Goal: Information Seeking & Learning: Learn about a topic

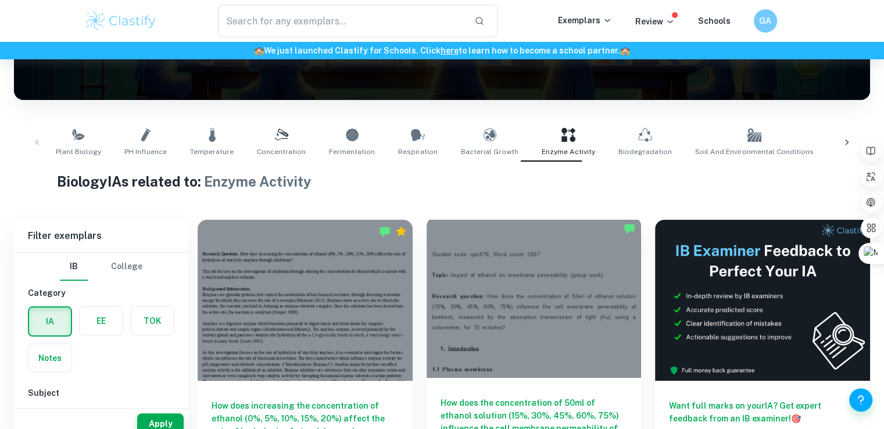
scroll to position [188, 0]
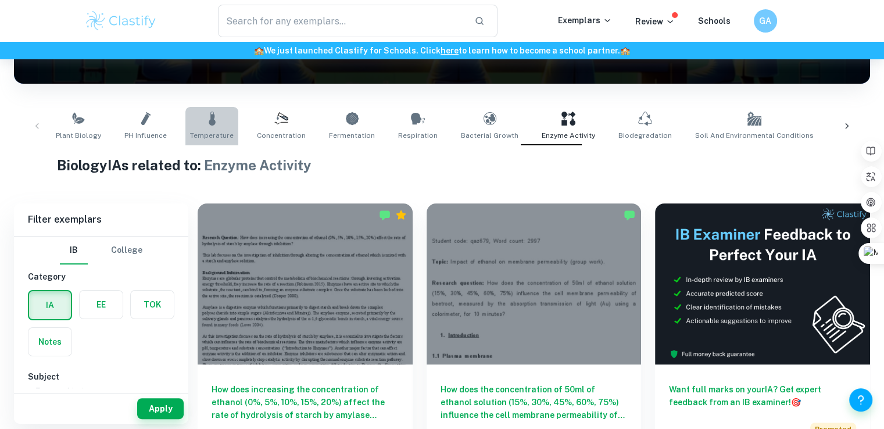
click at [231, 121] on link "Temperature" at bounding box center [211, 126] width 53 height 38
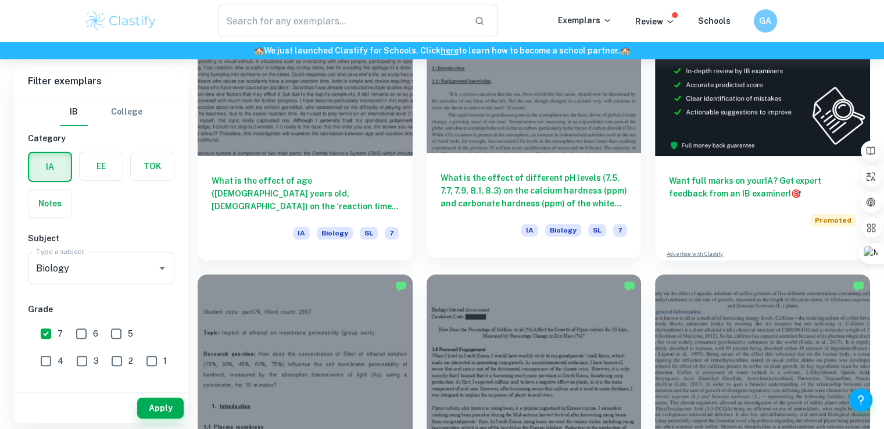
scroll to position [397, 0]
click at [562, 115] on div at bounding box center [534, 71] width 215 height 161
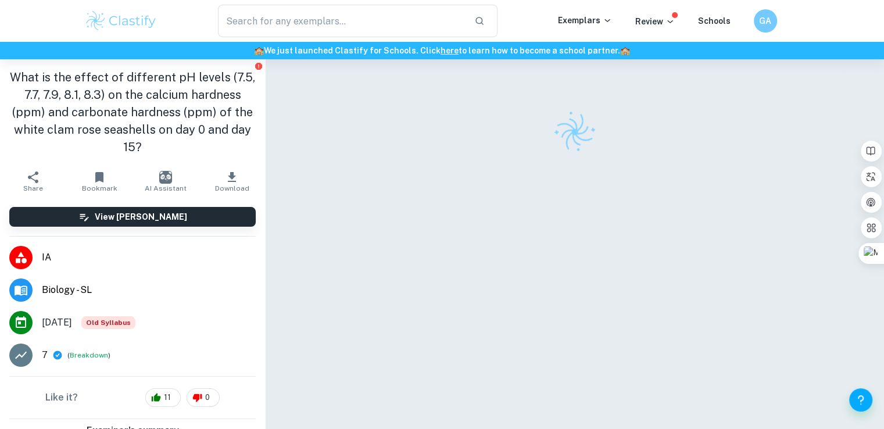
scroll to position [59, 0]
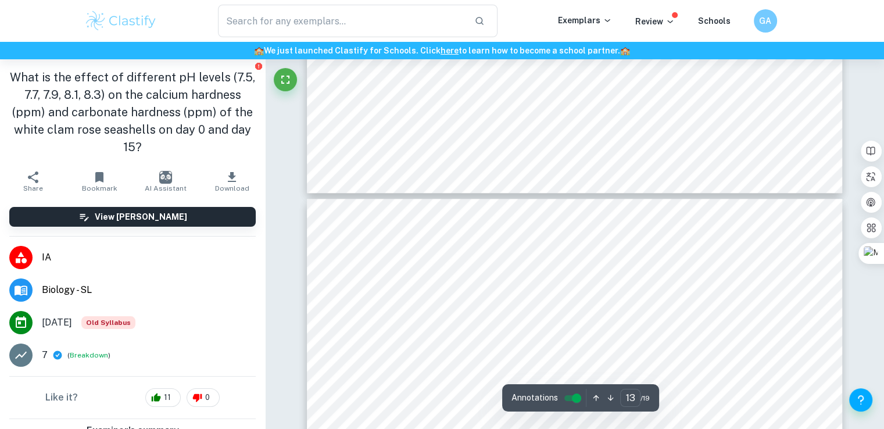
type input "14"
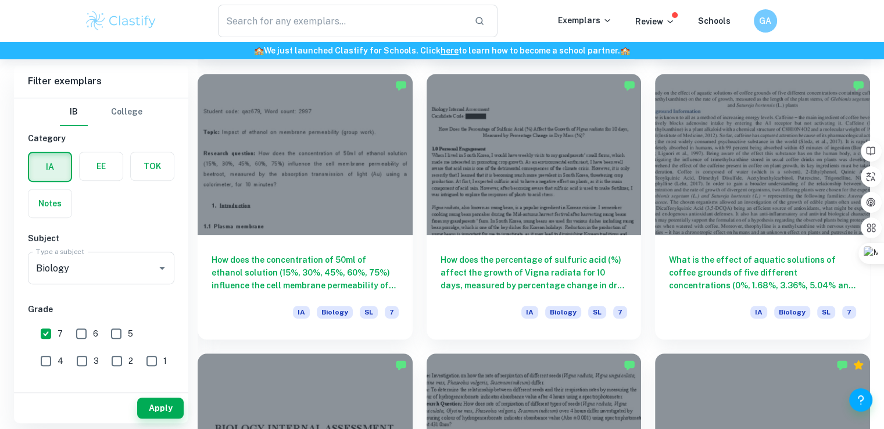
scroll to position [600, 0]
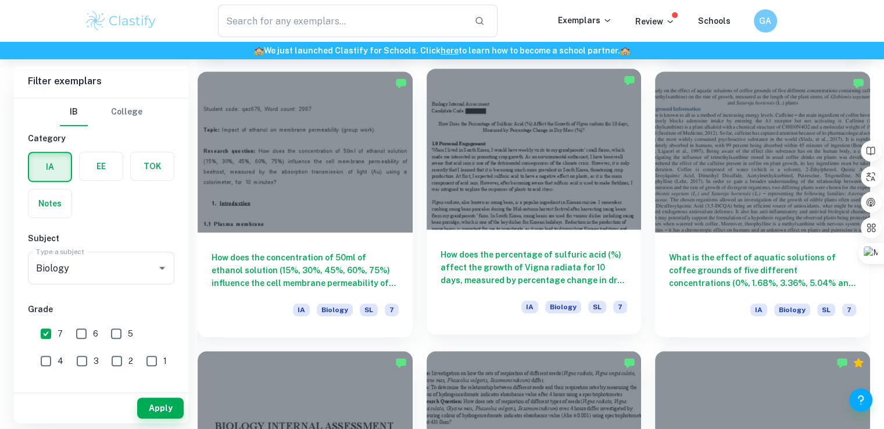
click at [530, 191] on div at bounding box center [534, 149] width 215 height 161
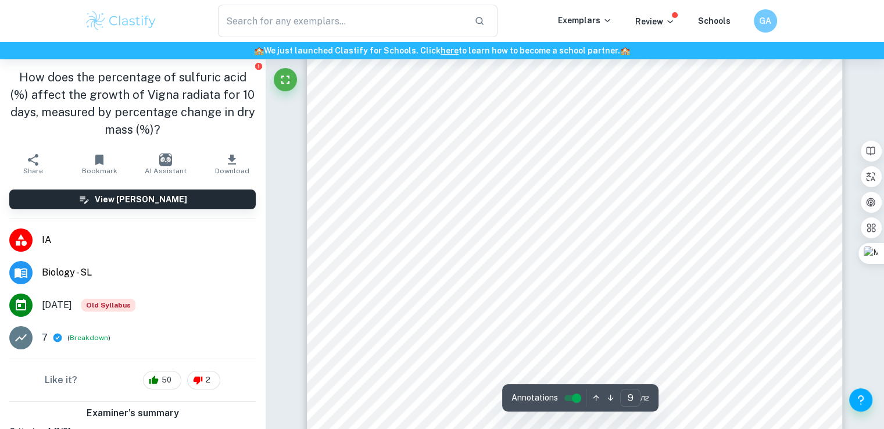
scroll to position [6319, 0]
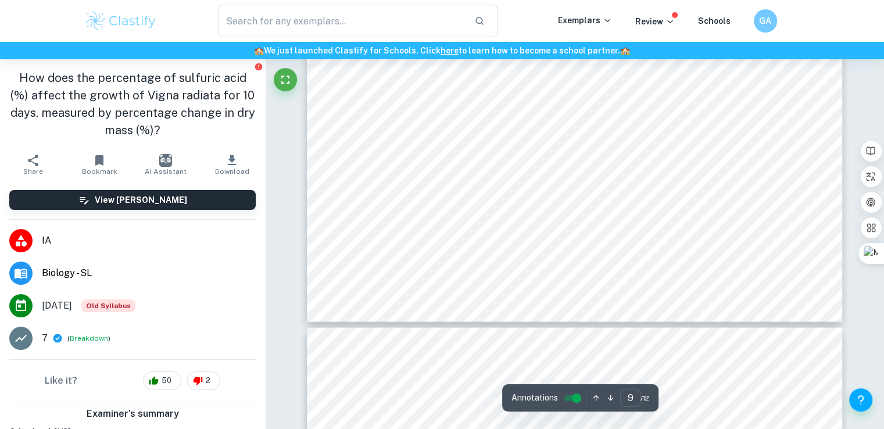
type input "10"
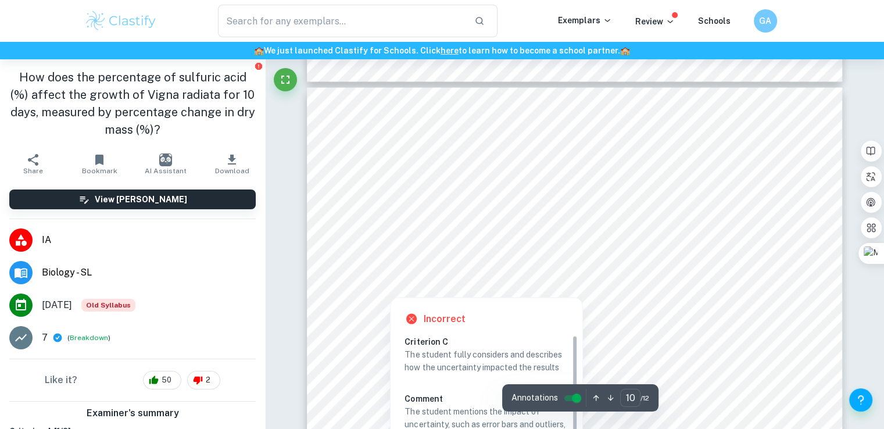
scroll to position [6869, 0]
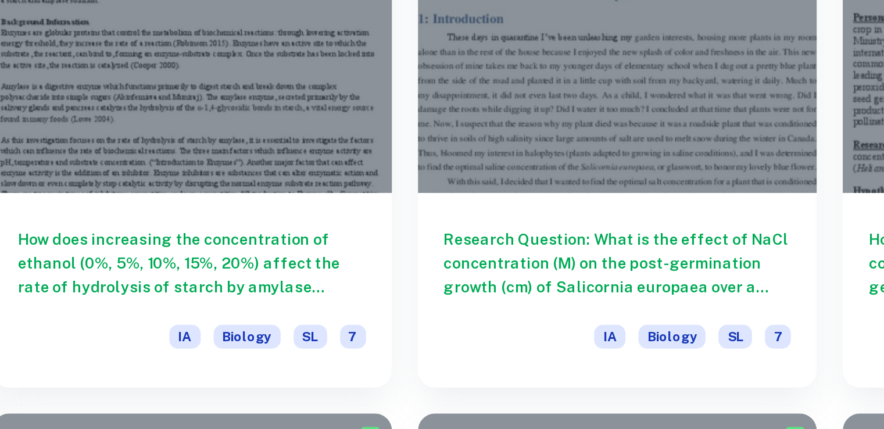
scroll to position [1483, 0]
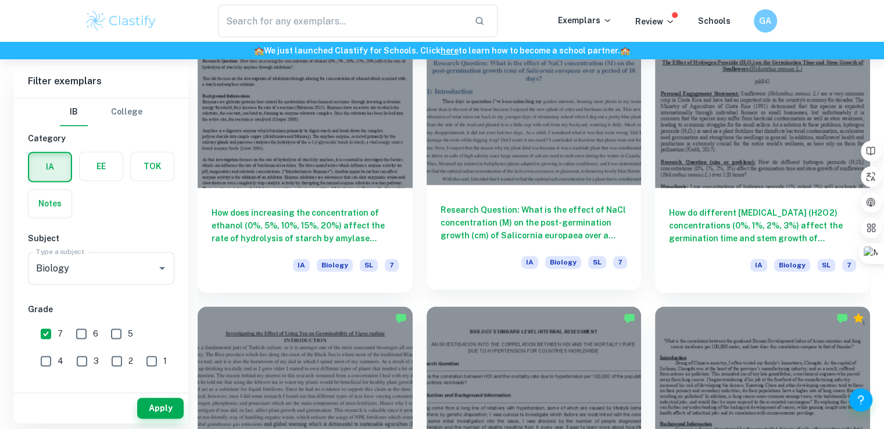
click at [527, 143] on div at bounding box center [534, 104] width 215 height 161
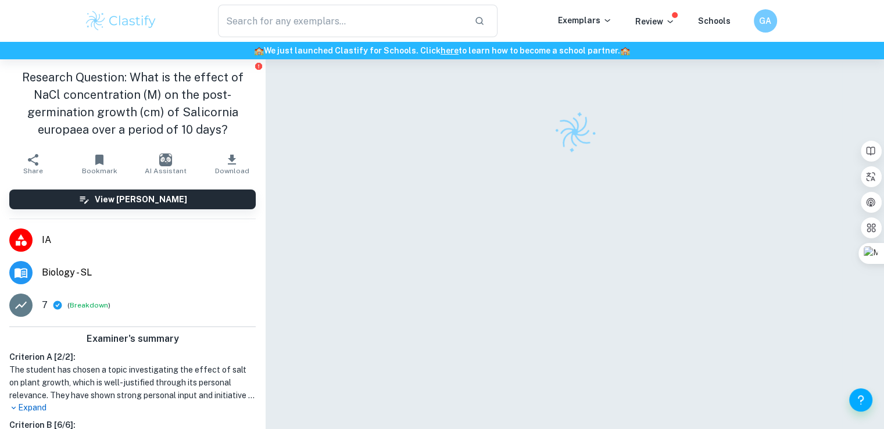
scroll to position [59, 0]
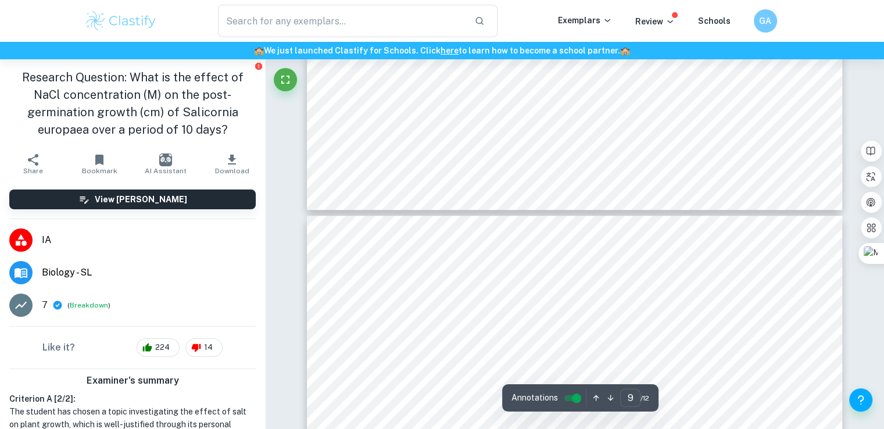
type input "8"
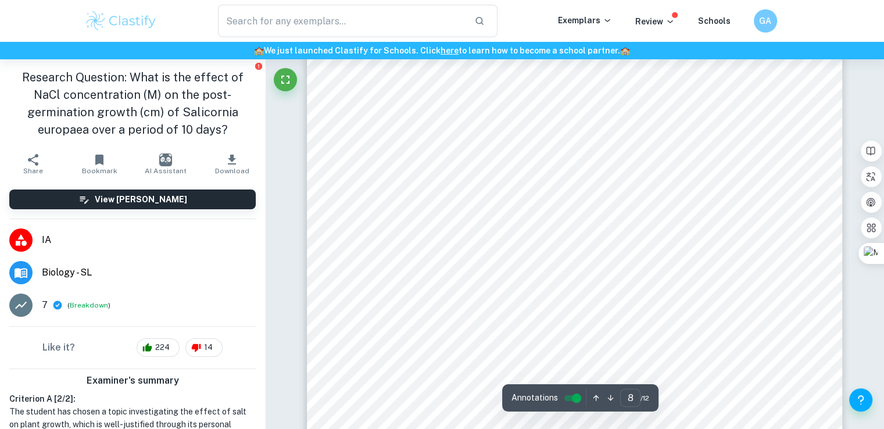
scroll to position [5113, 0]
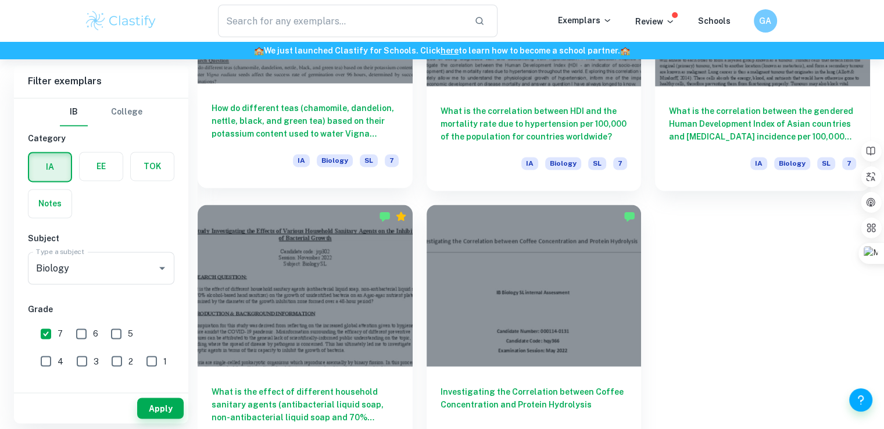
scroll to position [1866, 0]
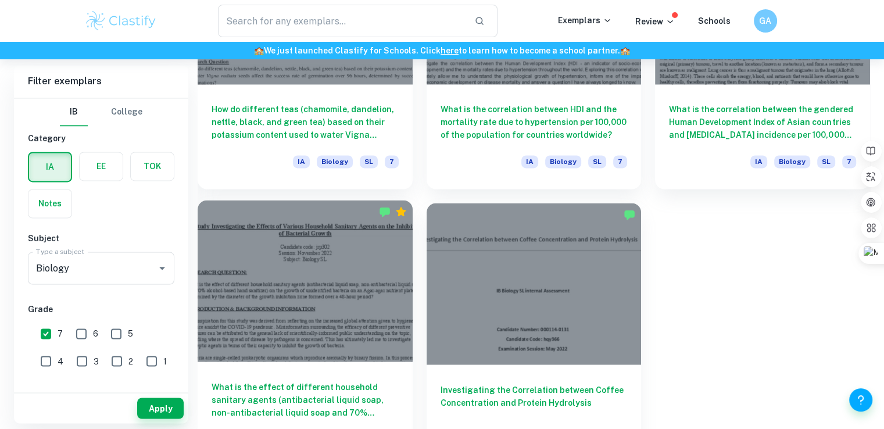
click at [370, 296] on div at bounding box center [305, 280] width 215 height 161
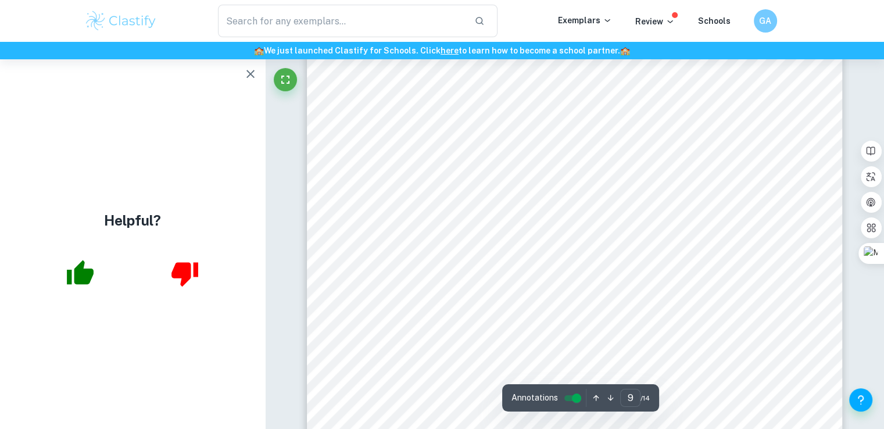
scroll to position [5777, 0]
click at [251, 73] on icon "button" at bounding box center [250, 74] width 8 height 8
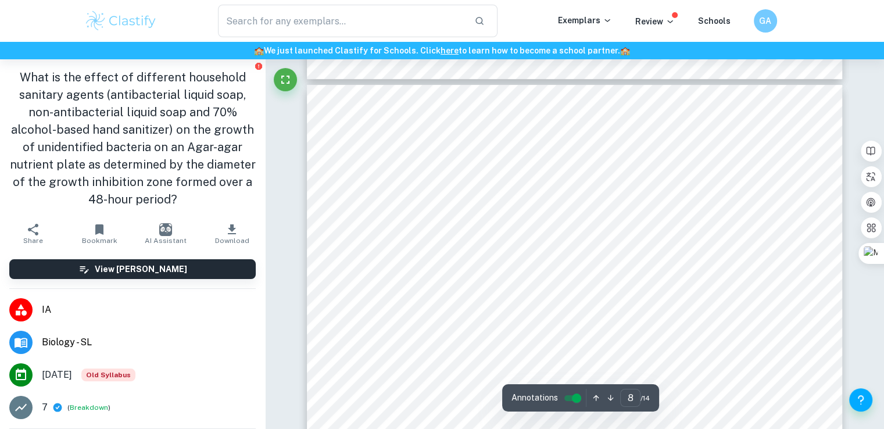
type input "7"
